Goal: Information Seeking & Learning: Learn about a topic

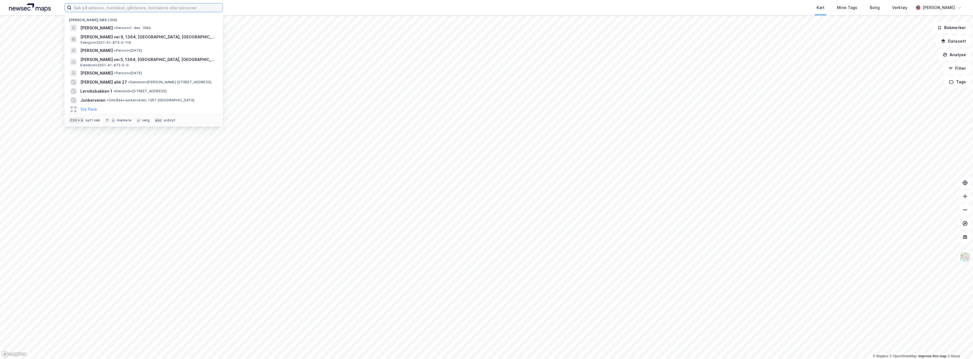
click at [92, 8] on input at bounding box center [147, 7] width 151 height 8
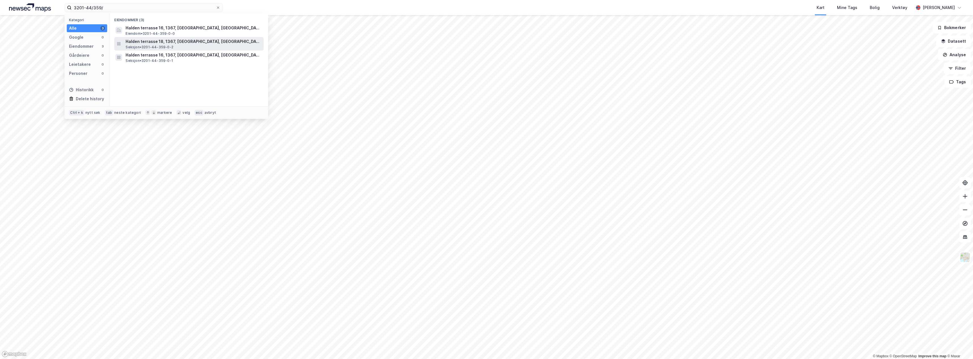
click at [160, 41] on span "Halden terrasse 18, 1367, [GEOGRAPHIC_DATA], [GEOGRAPHIC_DATA]" at bounding box center [194, 41] width 136 height 7
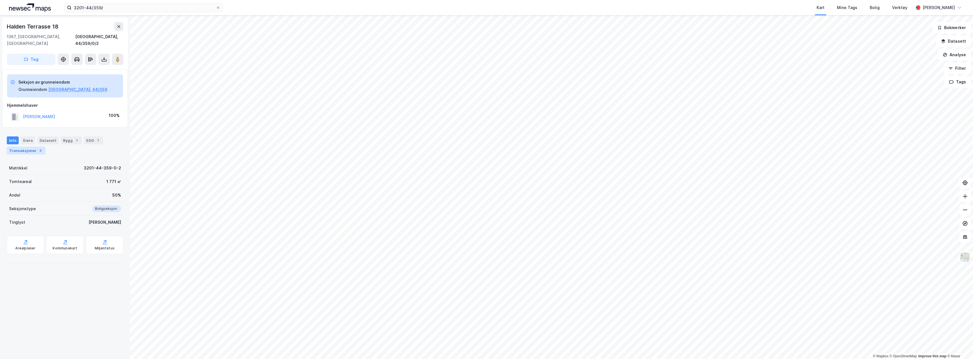
click at [25, 147] on div "Transaksjoner 3" at bounding box center [26, 151] width 39 height 8
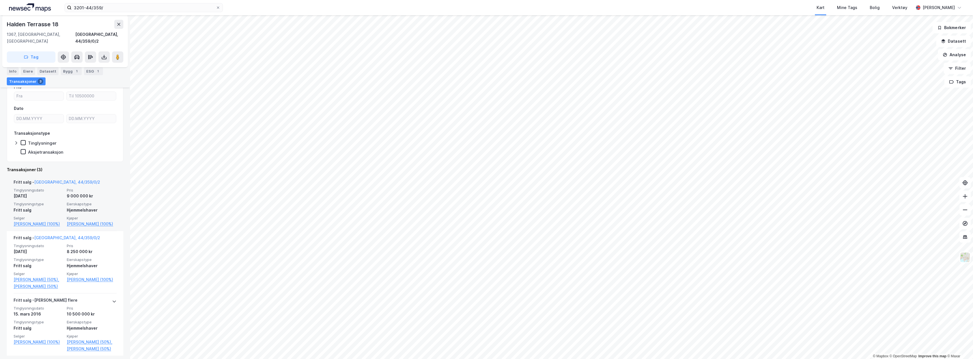
scroll to position [95, 0]
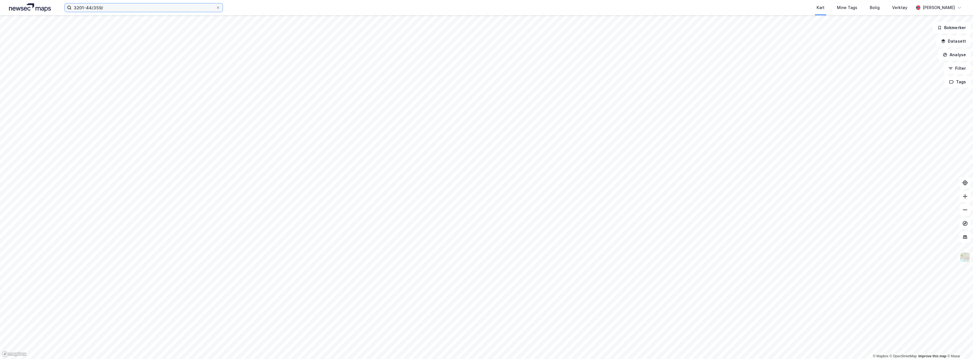
click at [108, 8] on input "3201-44/359/" at bounding box center [144, 7] width 144 height 8
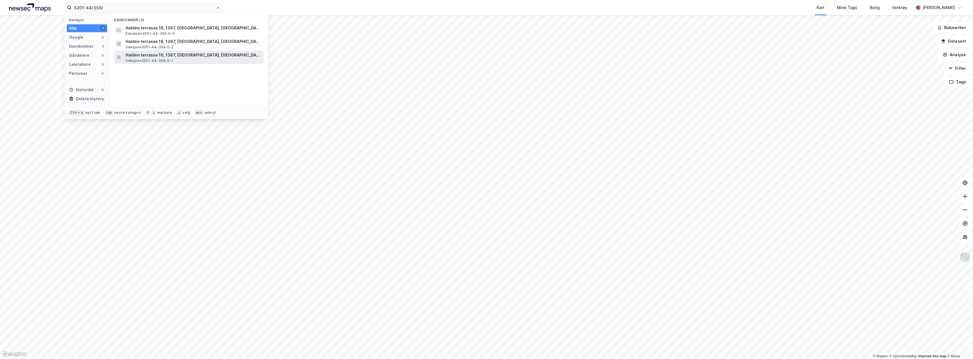
click at [143, 57] on span "Halden terrasse 16, 1367, [GEOGRAPHIC_DATA], [GEOGRAPHIC_DATA]" at bounding box center [194, 55] width 136 height 7
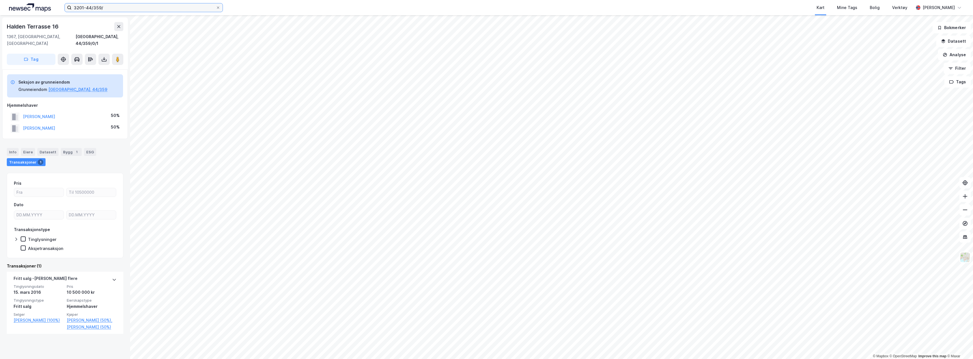
click at [108, 8] on input "3201-44/359/" at bounding box center [144, 7] width 144 height 8
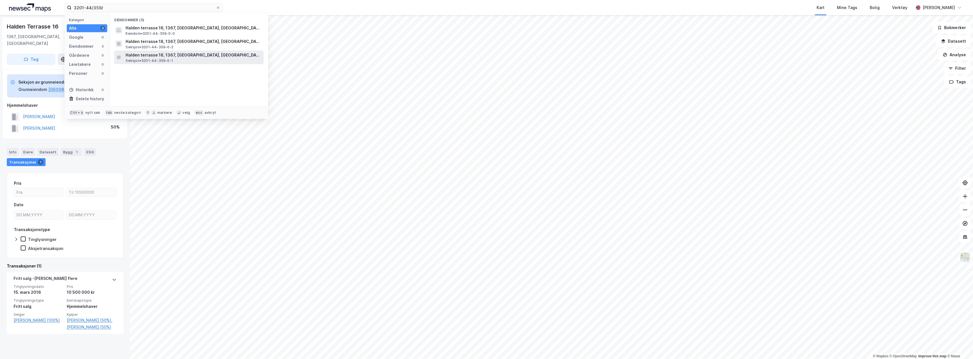
click at [152, 62] on span "Seksjon • 3201-44-359-0-1" at bounding box center [150, 61] width 48 height 5
click at [115, 4] on input "3201-44/359/" at bounding box center [144, 7] width 144 height 8
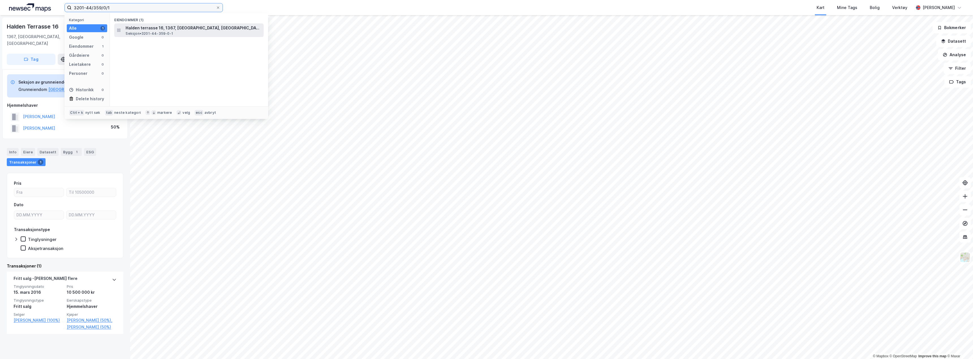
type input "3201-44/359/0/1"
click at [151, 26] on span "Halden terrasse 16, 1367, [GEOGRAPHIC_DATA], [GEOGRAPHIC_DATA]" at bounding box center [194, 28] width 136 height 7
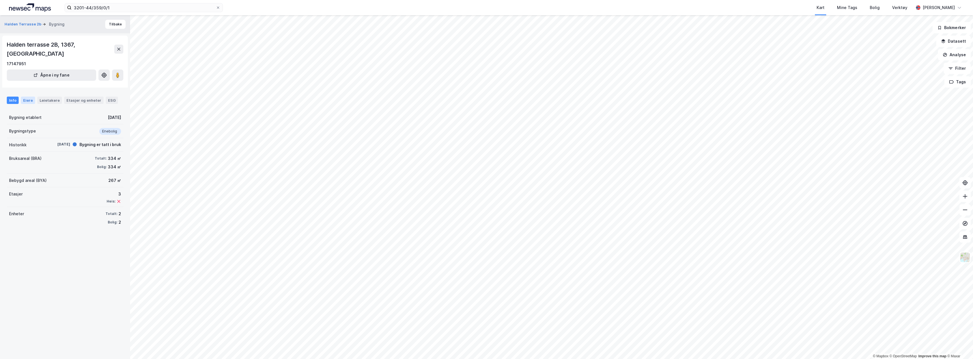
click at [28, 97] on div "Eiere" at bounding box center [28, 100] width 14 height 7
